Goal: Information Seeking & Learning: Learn about a topic

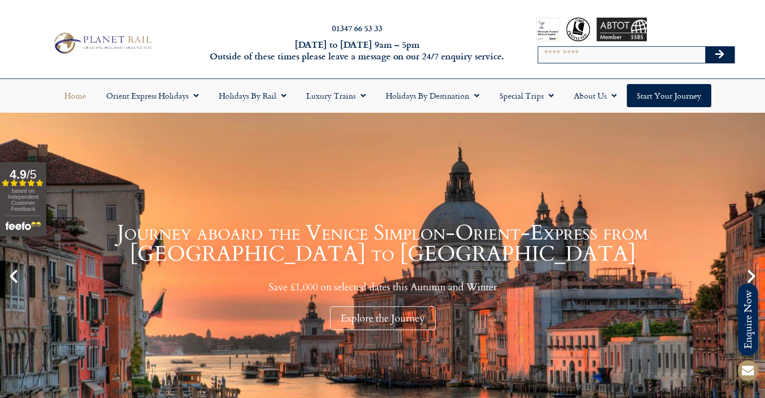
click at [565, 57] on input "Search" at bounding box center [621, 55] width 167 height 16
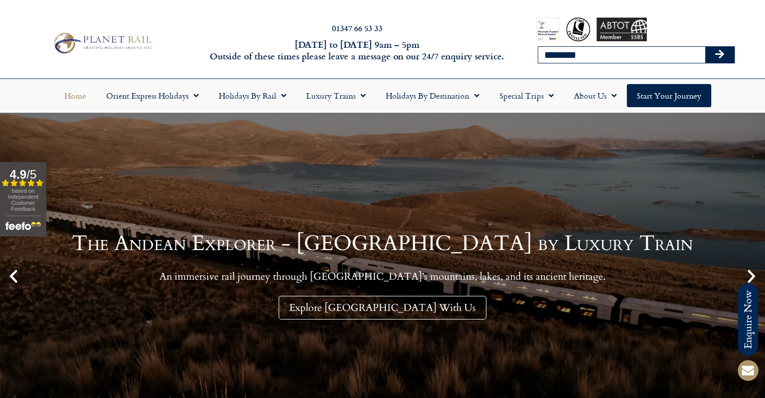
type input "********"
click at [705, 47] on button "Search" at bounding box center [719, 55] width 29 height 16
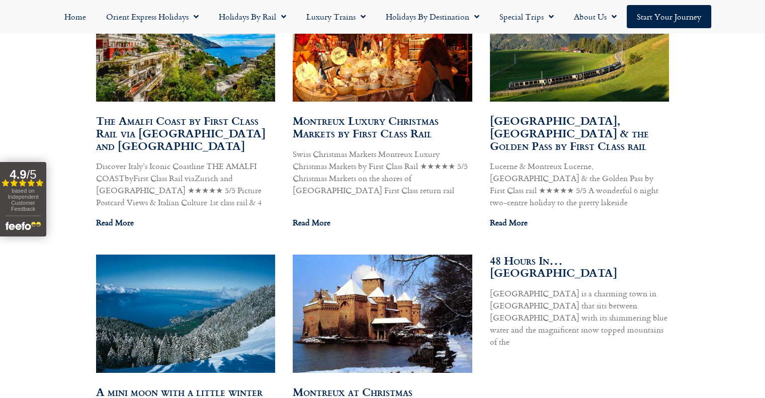
scroll to position [603, 0]
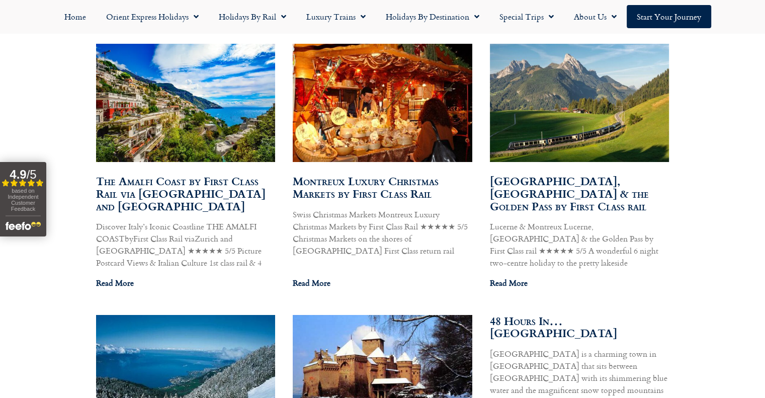
click at [348, 195] on link "Montreux Luxury Christmas Markets by First Class Rail" at bounding box center [366, 186] width 146 height 29
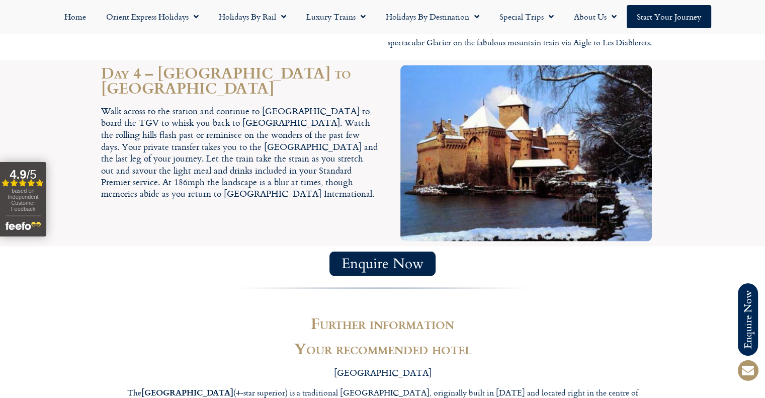
scroll to position [1760, 0]
